Goal: Transaction & Acquisition: Obtain resource

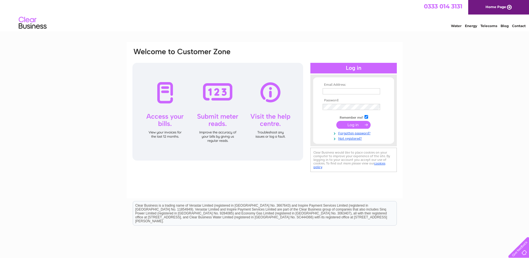
type input "accounts@nathanswastesavers.co.uk"
click at [353, 124] on input "submit" at bounding box center [353, 125] width 34 height 8
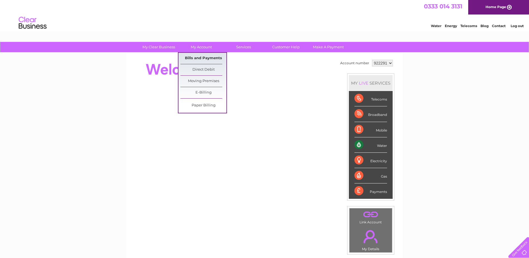
click at [217, 58] on link "Bills and Payments" at bounding box center [203, 58] width 46 height 11
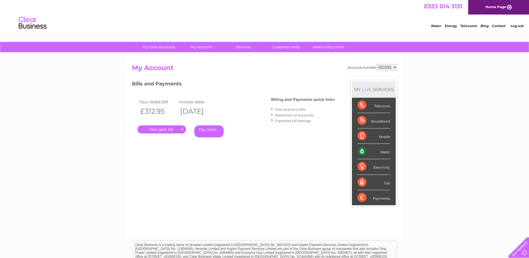
click at [161, 130] on link "." at bounding box center [161, 129] width 48 height 8
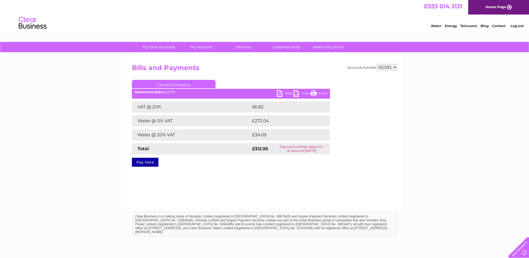
click at [283, 94] on link "PDF" at bounding box center [285, 94] width 17 height 8
click at [394, 66] on select "922291 922294 966468" at bounding box center [386, 67] width 21 height 7
click at [376, 64] on select "922291 922294 966468" at bounding box center [386, 67] width 21 height 7
click at [394, 68] on select "922291 922294 966468" at bounding box center [386, 67] width 21 height 7
click at [376, 64] on select "922291 922294 966468" at bounding box center [386, 67] width 21 height 7
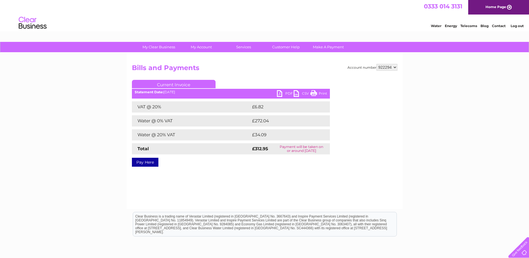
click at [395, 66] on select "922291 922294 966468" at bounding box center [386, 67] width 21 height 7
select select "966468"
click at [376, 64] on select "922291 922294 966468" at bounding box center [386, 67] width 21 height 7
click at [284, 94] on link "PDF" at bounding box center [285, 94] width 17 height 8
click at [396, 67] on select "922291 922294 966468" at bounding box center [386, 67] width 21 height 7
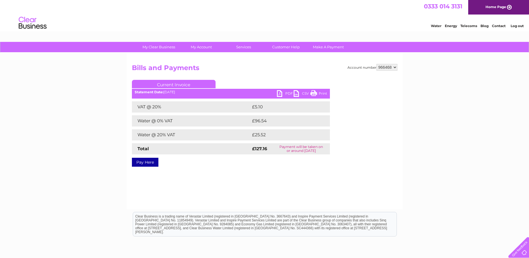
select select "922294"
click at [376, 64] on select "922291 922294 966468" at bounding box center [386, 67] width 21 height 7
click at [283, 93] on link "PDF" at bounding box center [285, 94] width 17 height 8
